Goal: Information Seeking & Learning: Learn about a topic

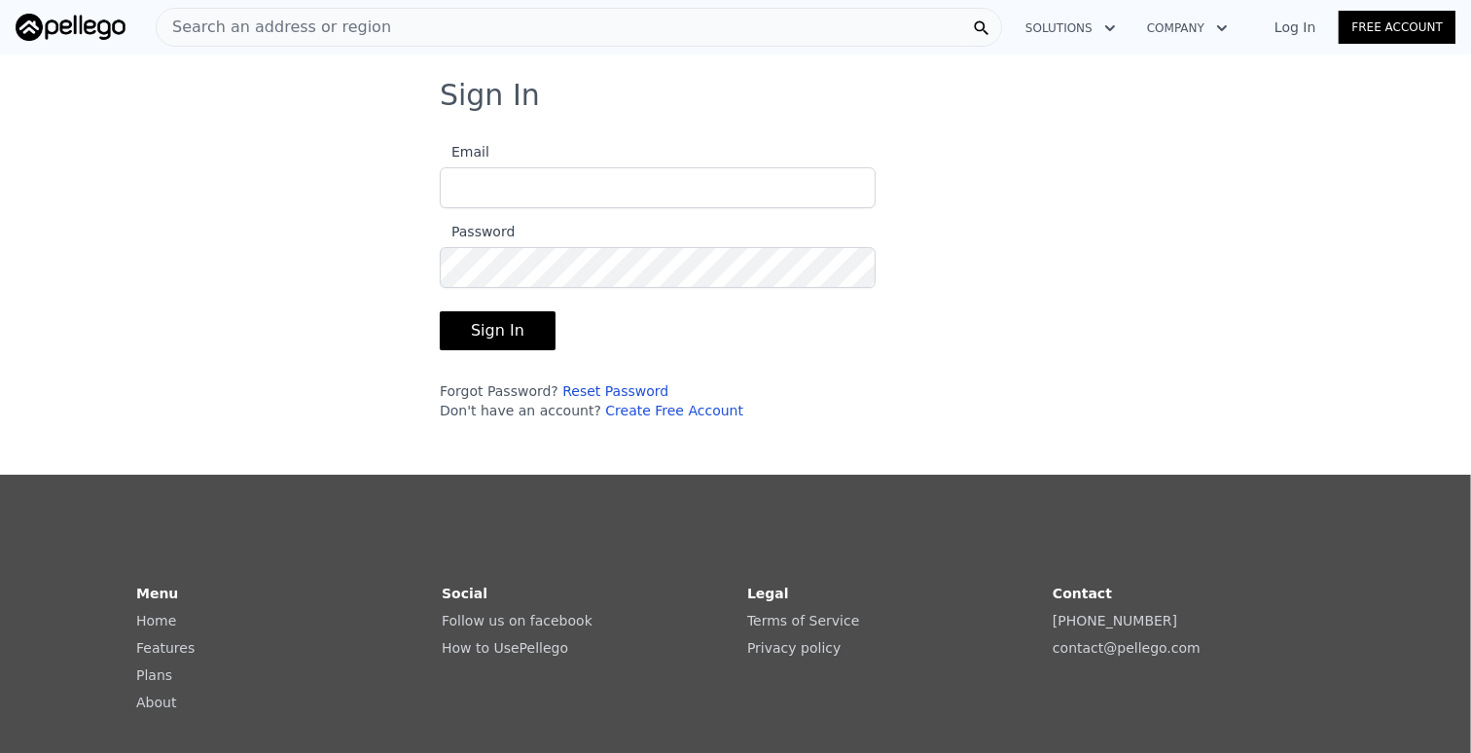
click at [1115, 27] on icon "button" at bounding box center [1110, 28] width 10 height 6
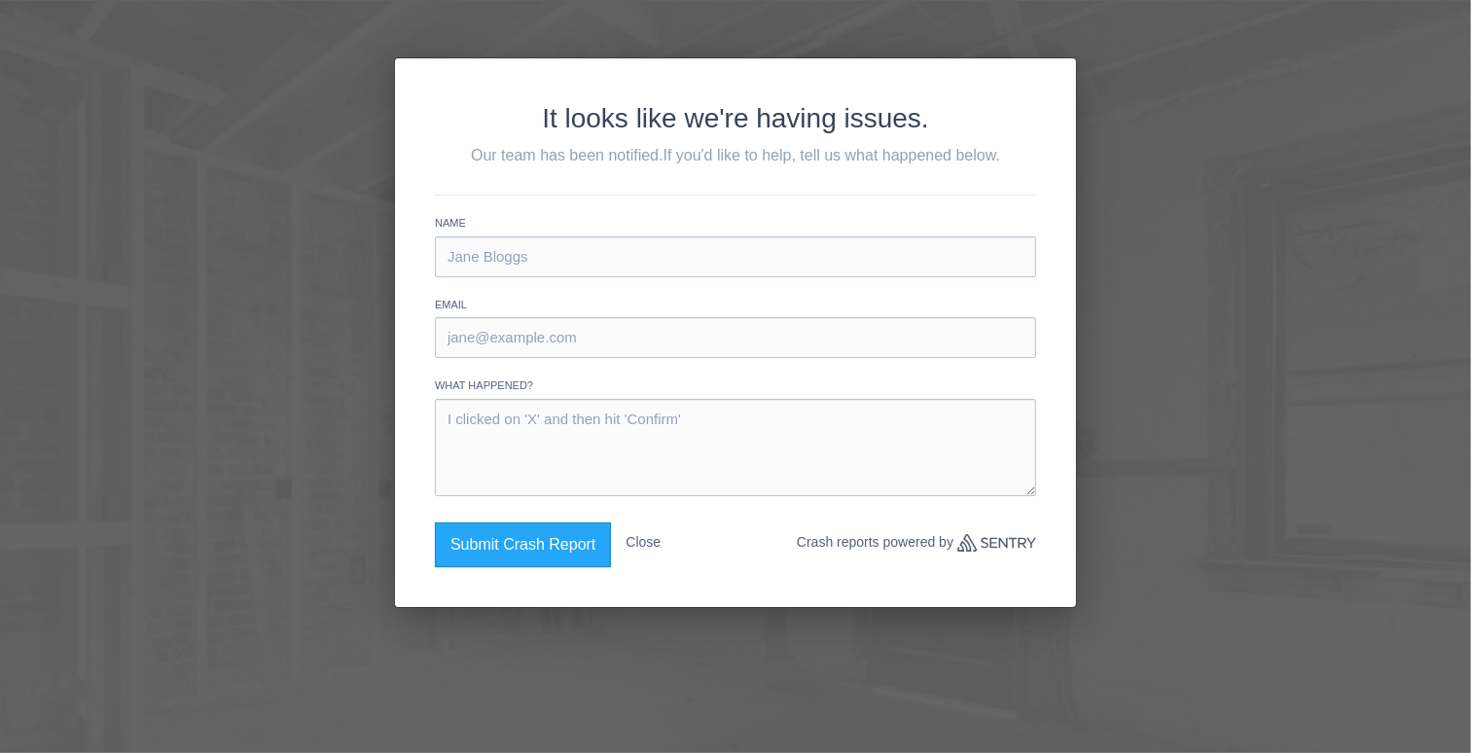
click at [1143, 213] on div "It looks like we're having issues. Our team has been notified. If you'd like to…" at bounding box center [735, 376] width 1471 height 753
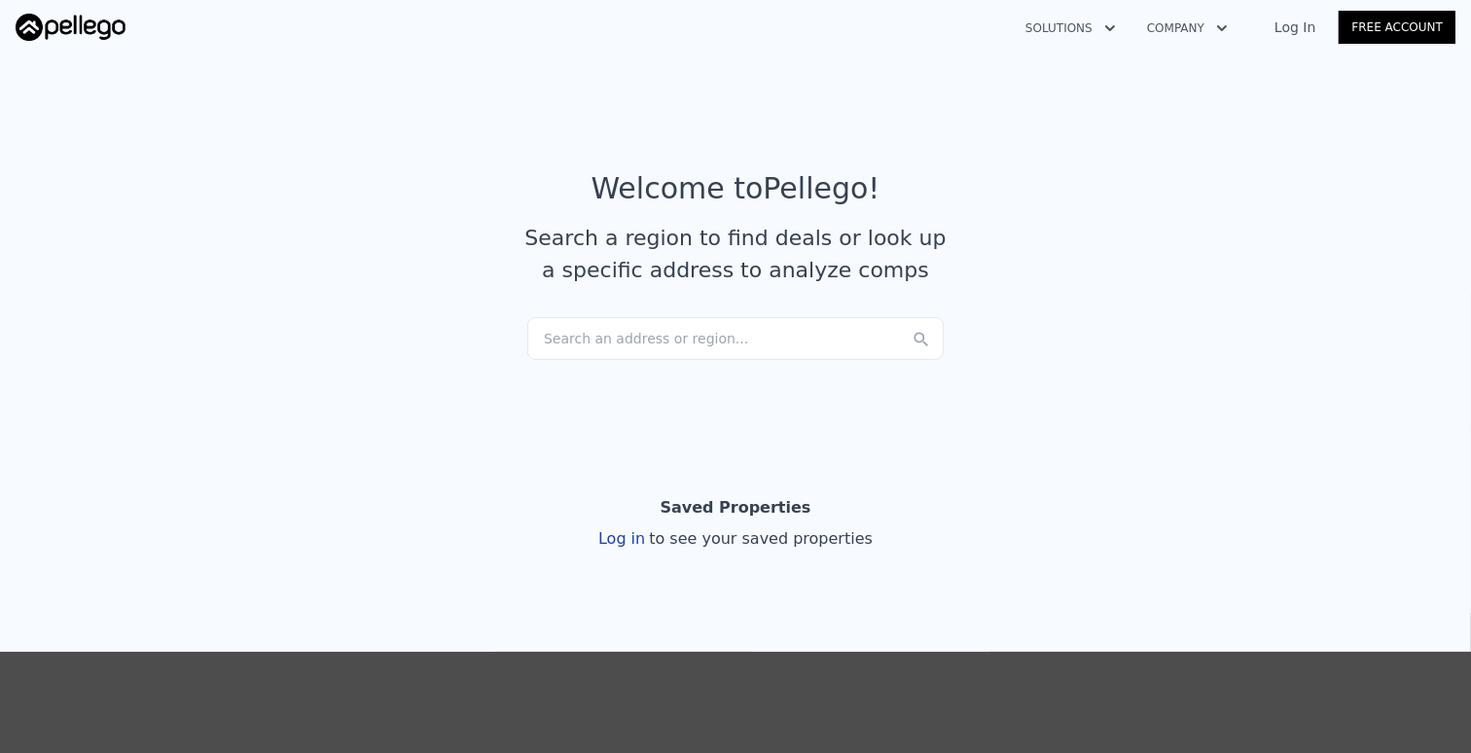
click at [698, 341] on div "Search an address or region..." at bounding box center [735, 338] width 416 height 43
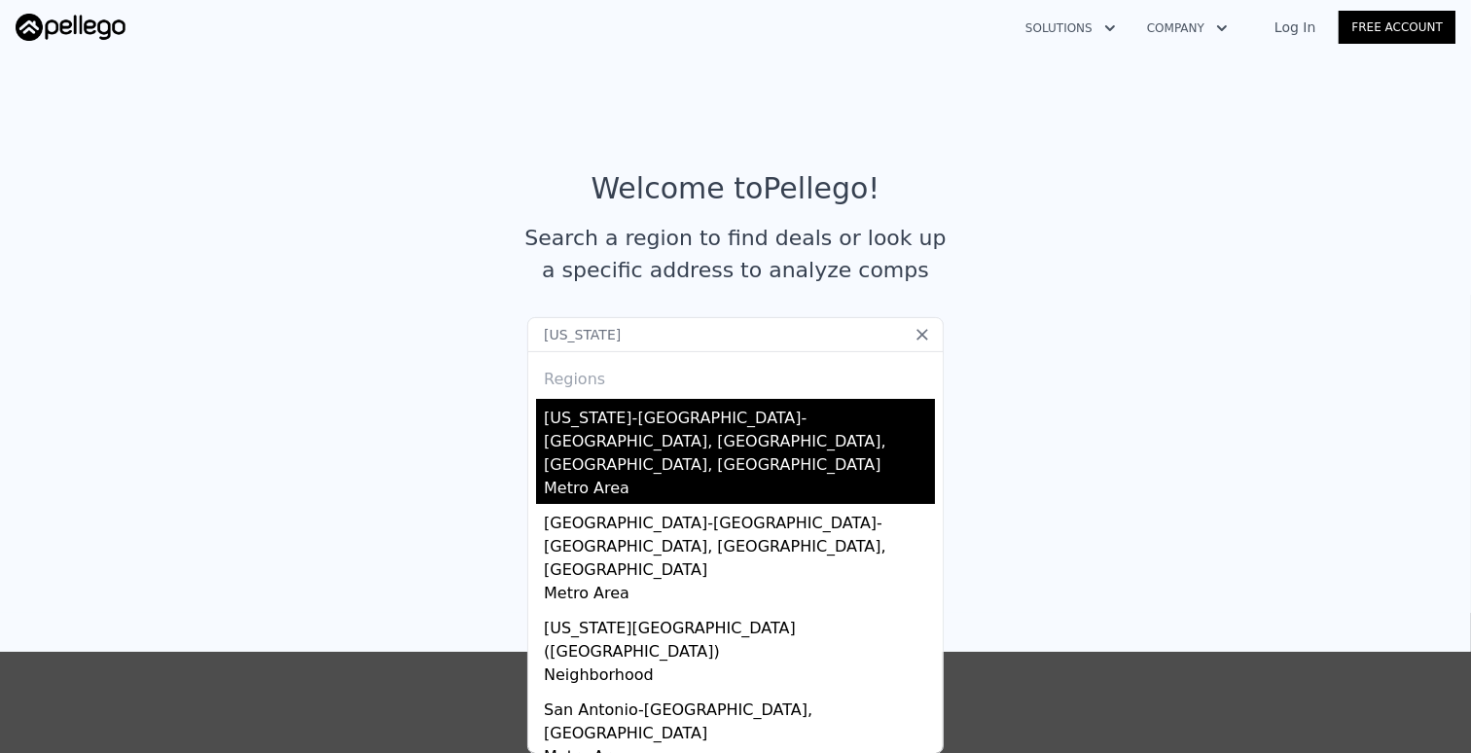
type input "[US_STATE]"
click at [593, 426] on div "[US_STATE]-[GEOGRAPHIC_DATA]-[GEOGRAPHIC_DATA], [GEOGRAPHIC_DATA], [GEOGRAPHIC_…" at bounding box center [739, 438] width 391 height 78
